Goal: Navigation & Orientation: Find specific page/section

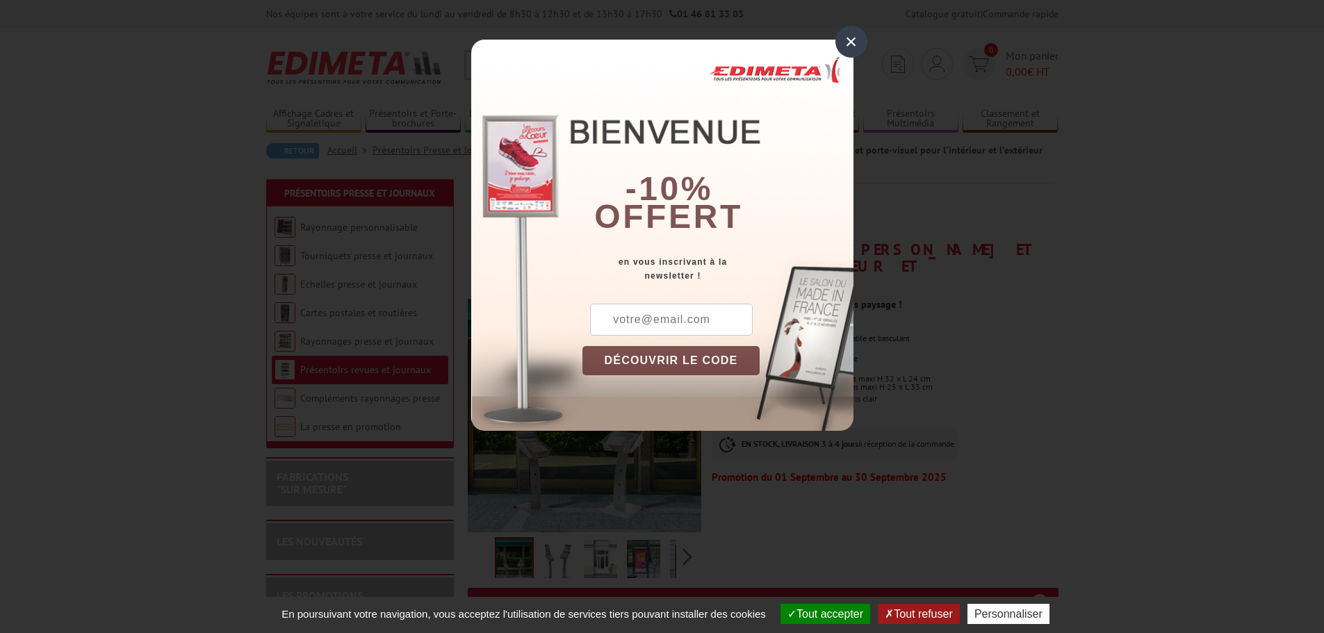
click at [859, 42] on div "×" at bounding box center [852, 42] width 32 height 32
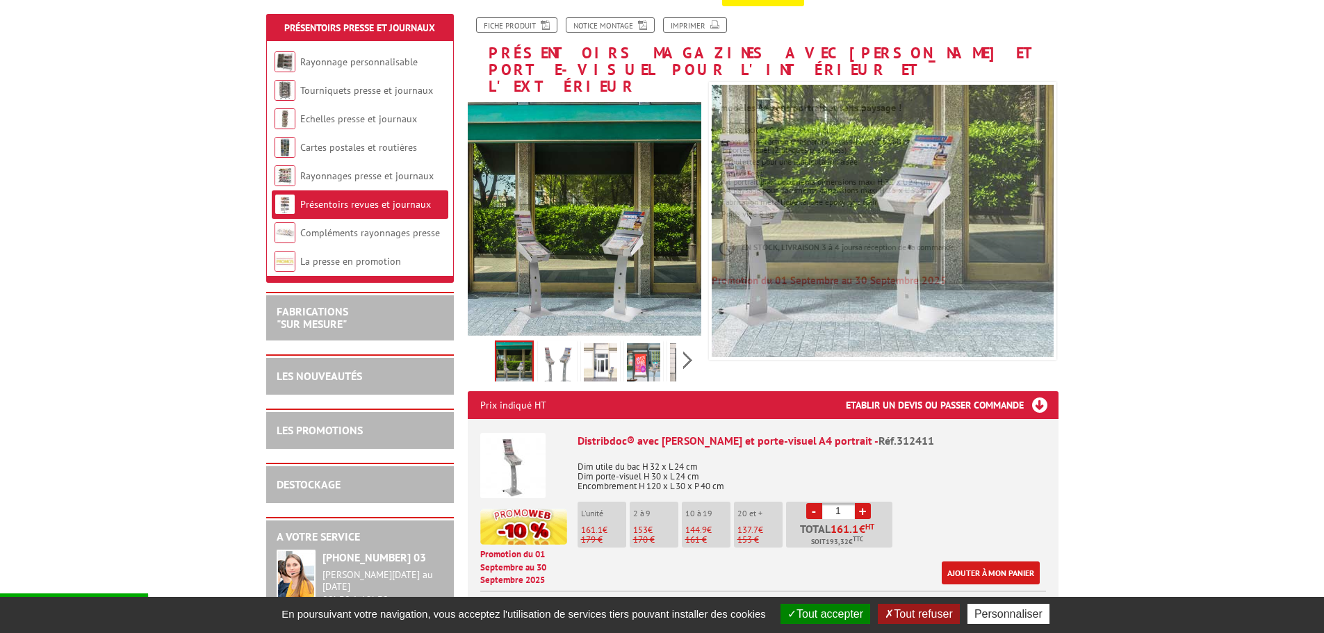
scroll to position [209, 0]
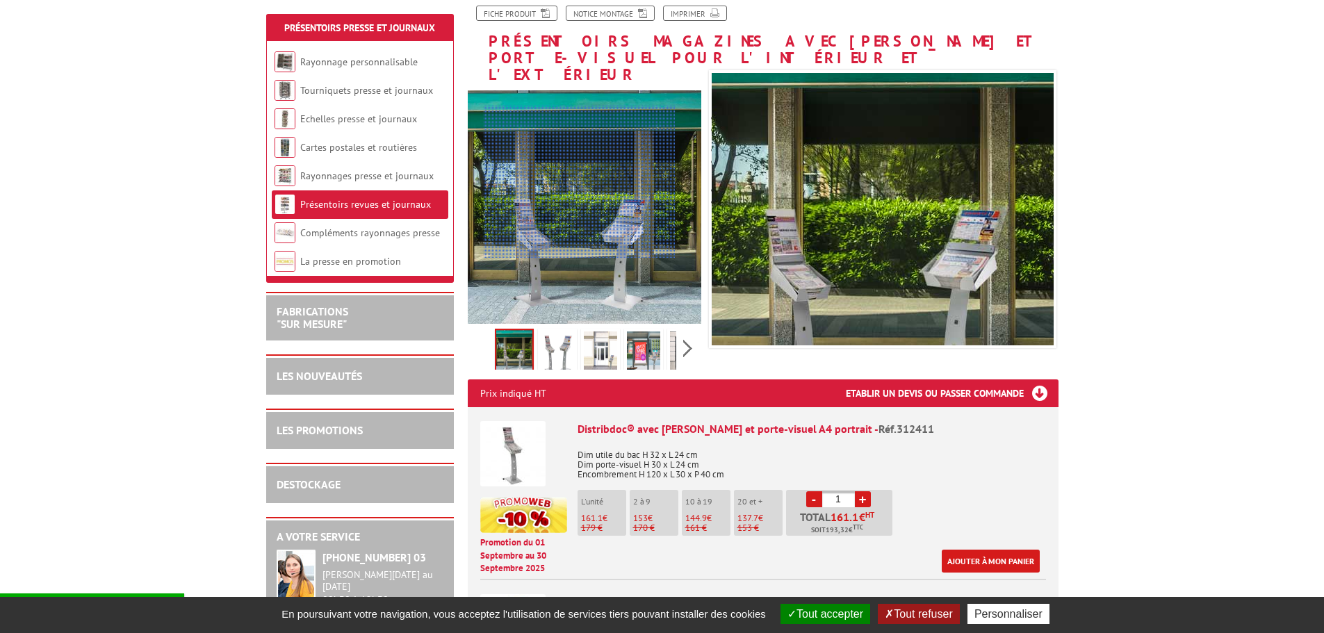
drag, startPoint x: 580, startPoint y: 182, endPoint x: 1237, endPoint y: 229, distance: 658.5
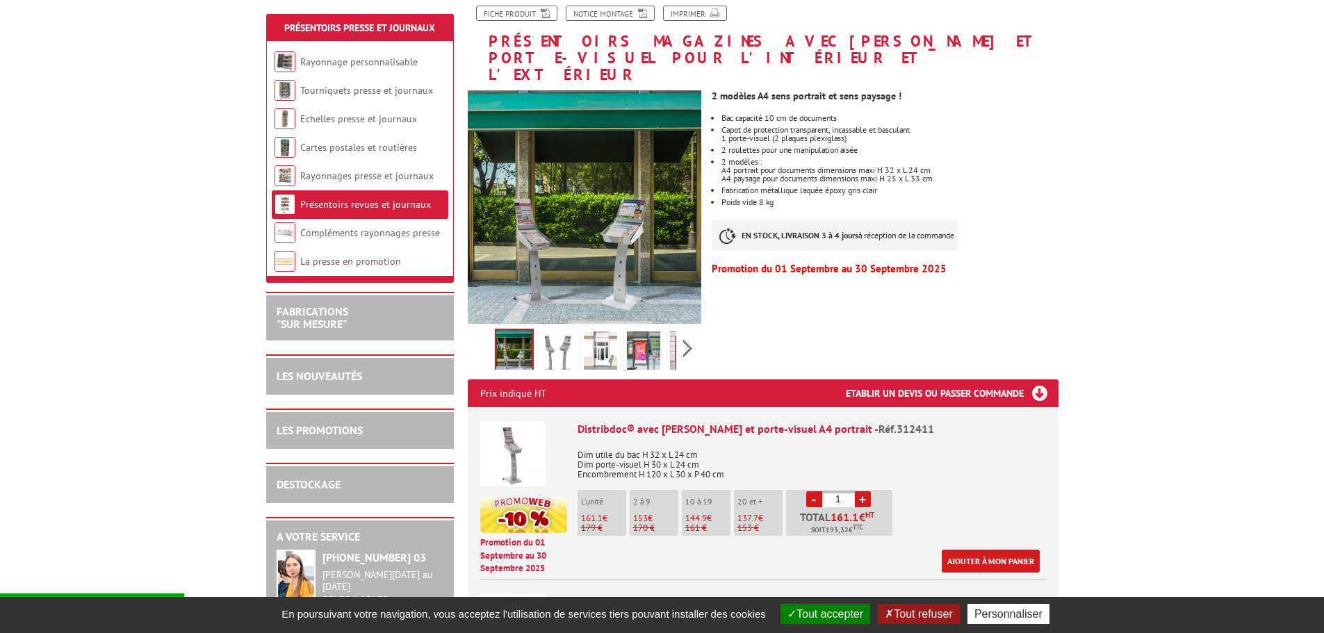
click at [569, 343] on img at bounding box center [557, 353] width 33 height 43
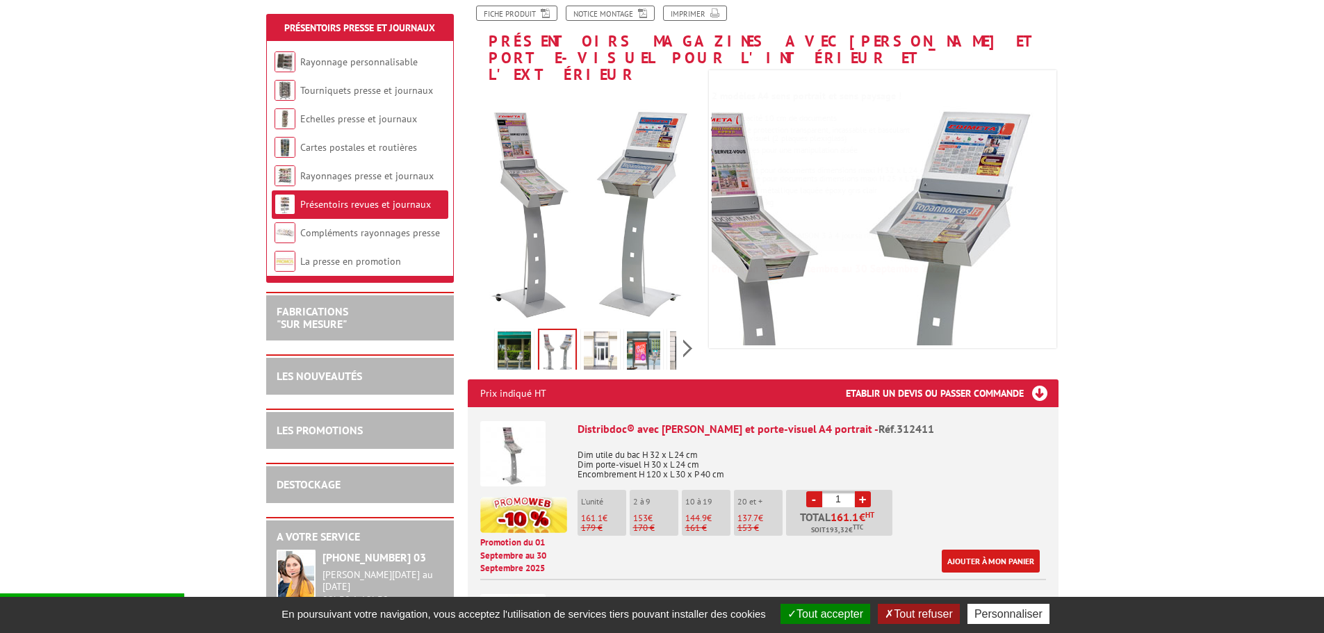
drag, startPoint x: 605, startPoint y: 127, endPoint x: 1230, endPoint y: 268, distance: 641.3
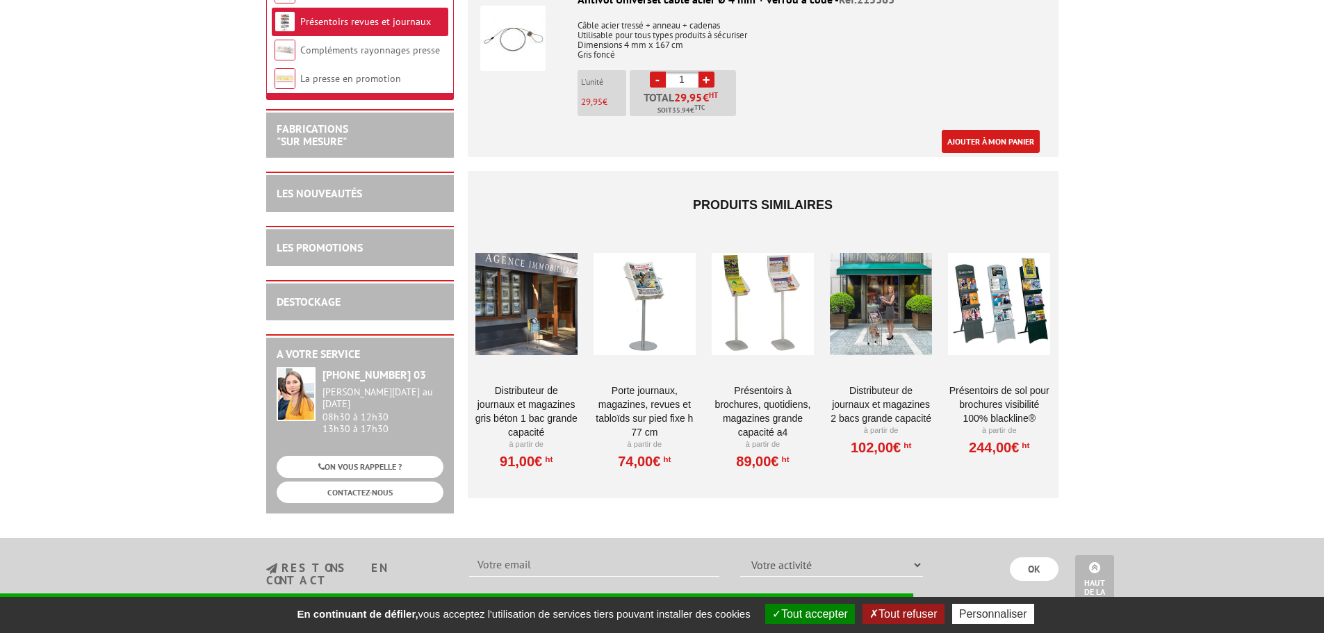
scroll to position [1043, 0]
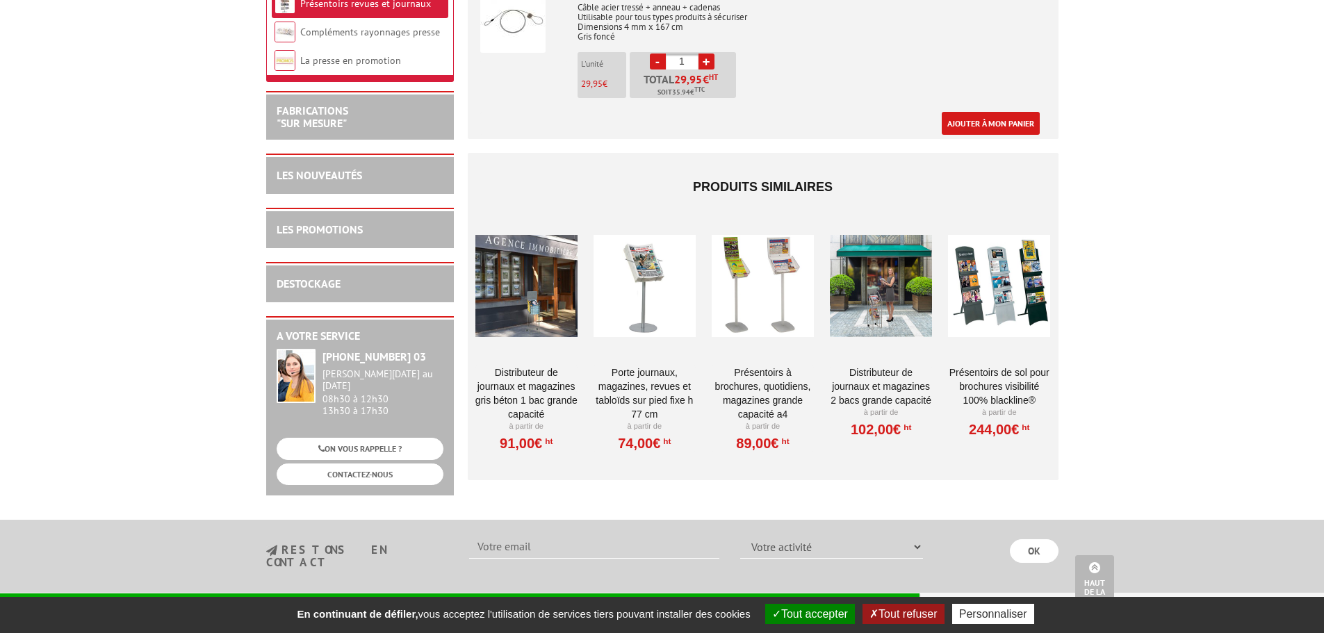
click at [965, 279] on div at bounding box center [999, 285] width 102 height 139
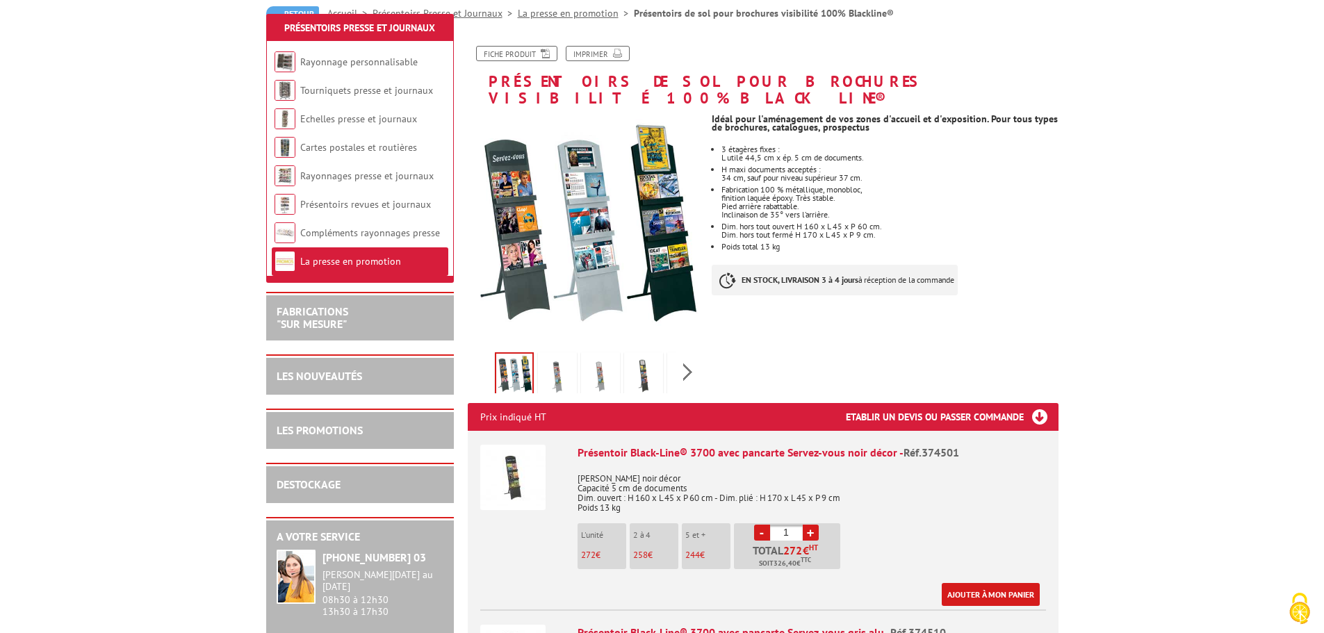
scroll to position [348, 0]
